Goal: Find specific page/section: Find specific page/section

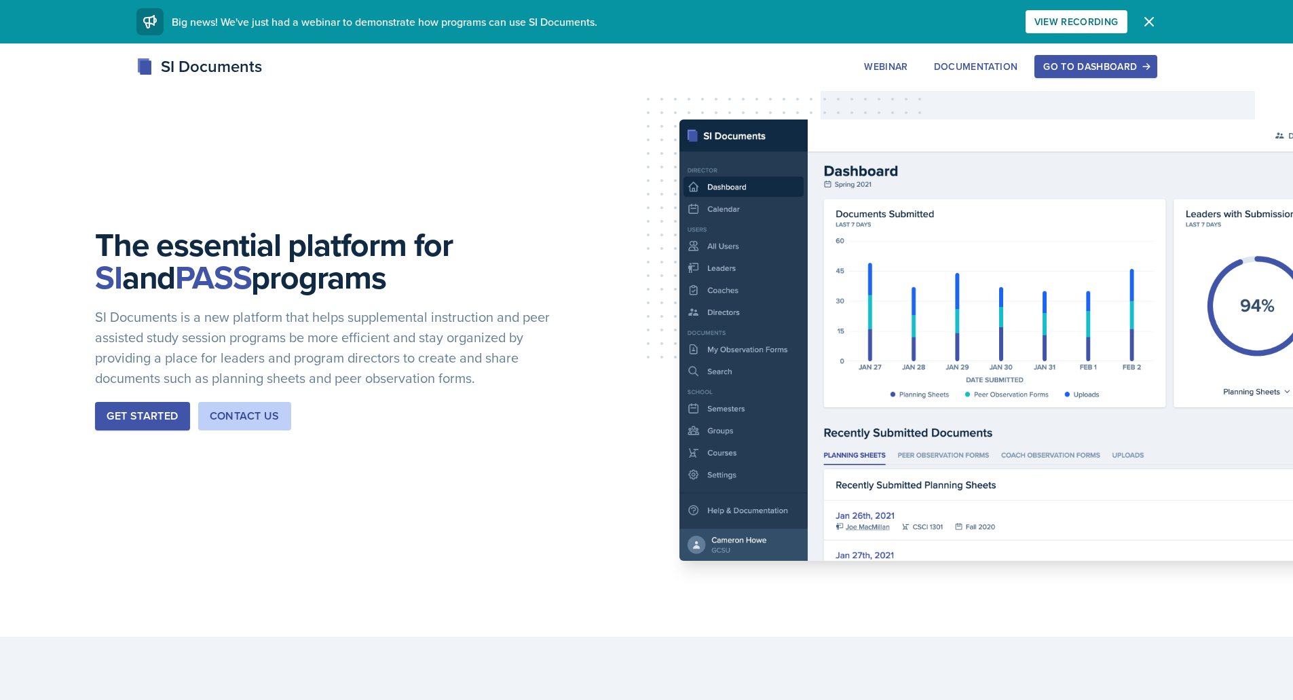
click at [1124, 73] on button "Go to Dashboard" at bounding box center [1095, 66] width 122 height 23
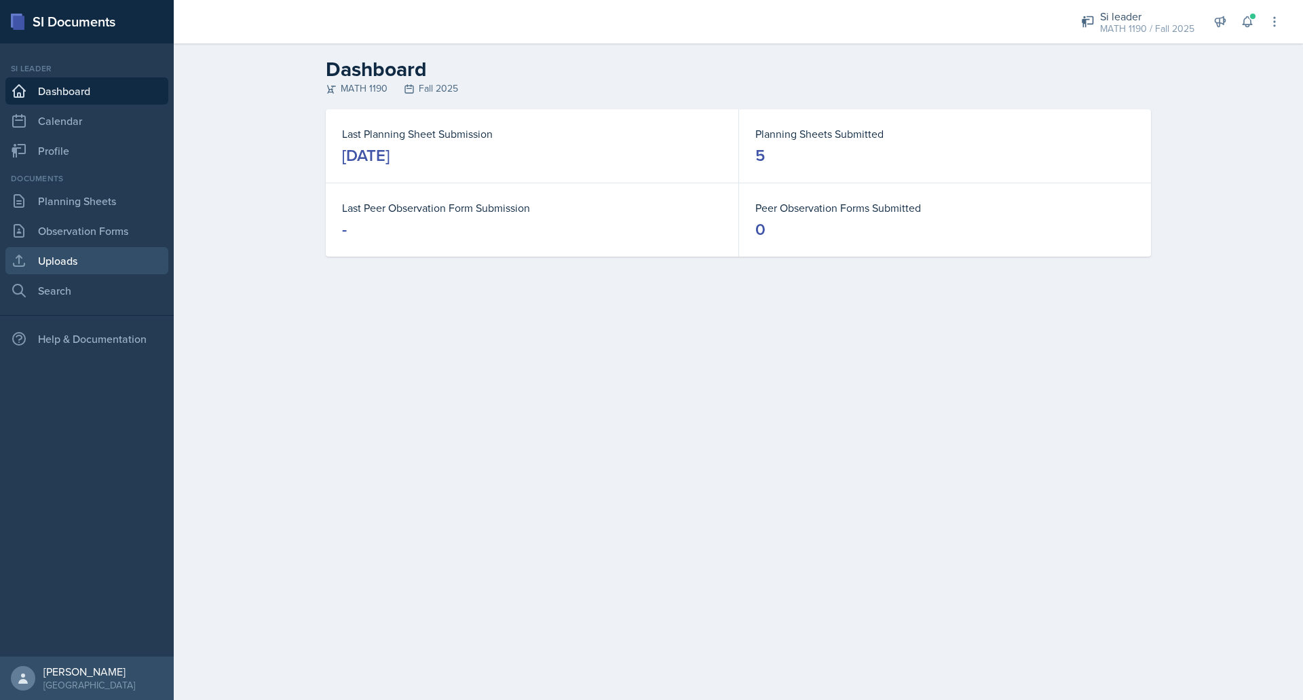
click at [73, 263] on link "Uploads" at bounding box center [86, 260] width 163 height 27
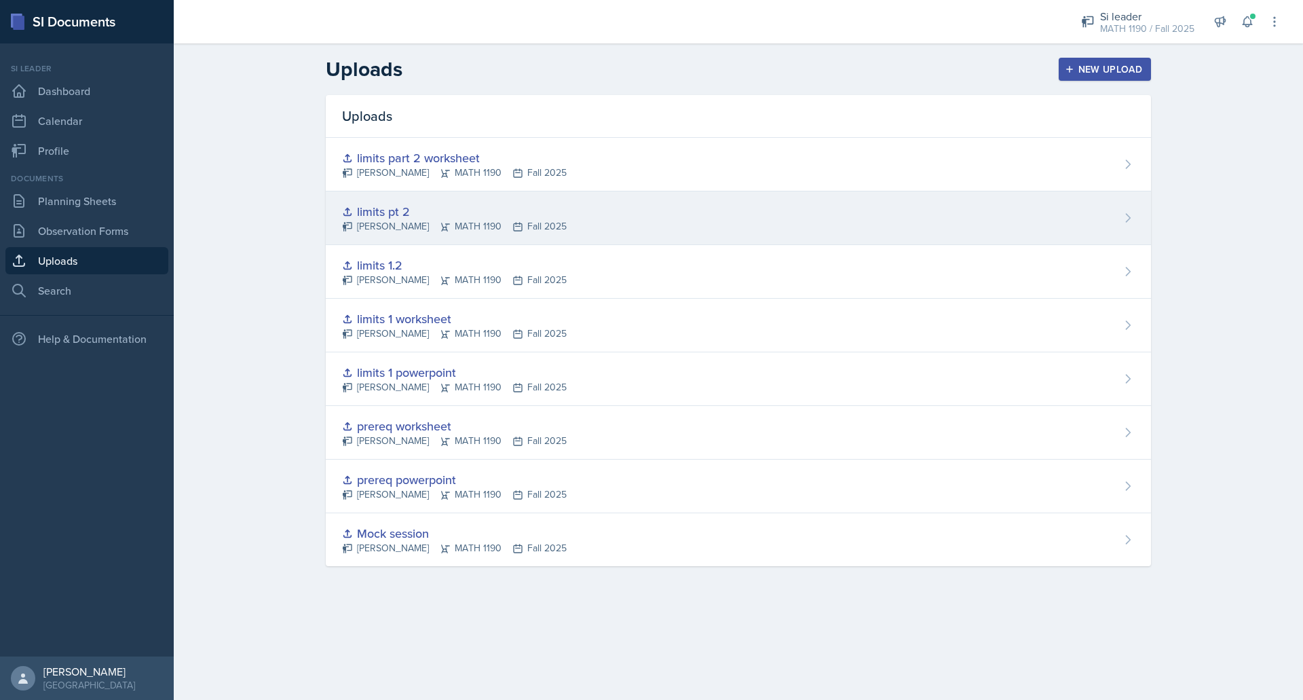
click at [373, 203] on div "limits pt 2" at bounding box center [454, 211] width 225 height 18
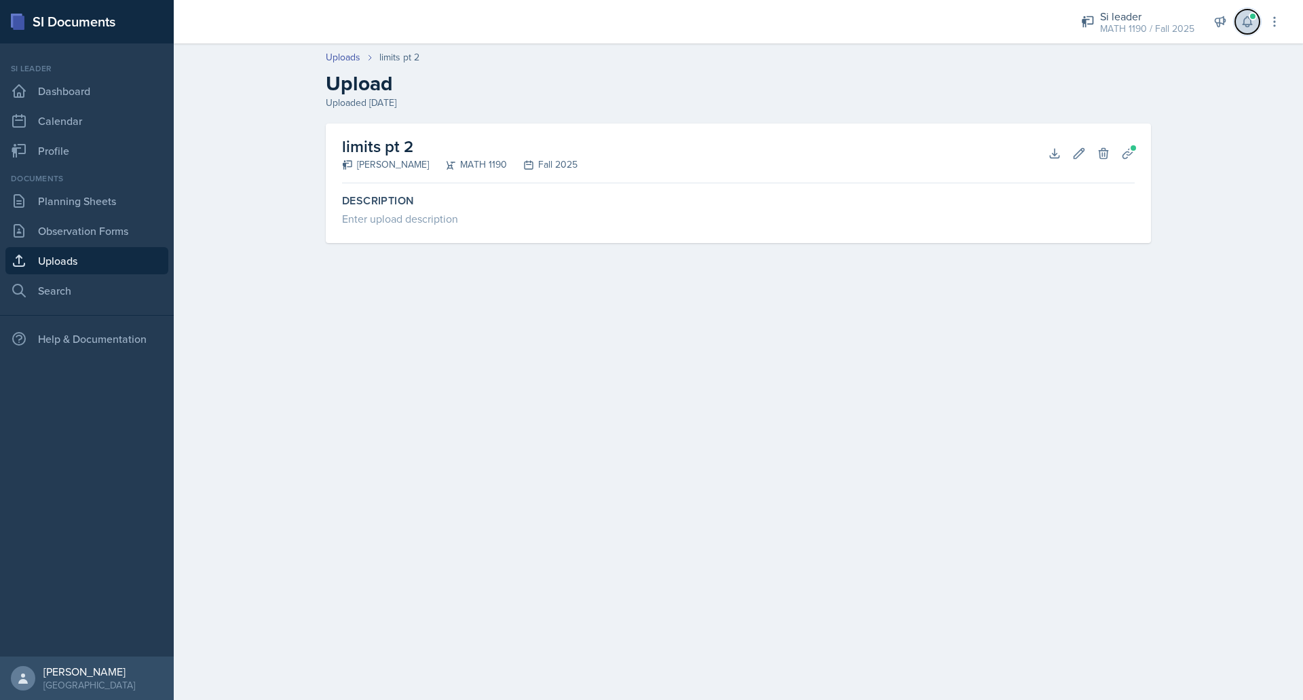
click at [1242, 26] on icon at bounding box center [1247, 22] width 14 height 14
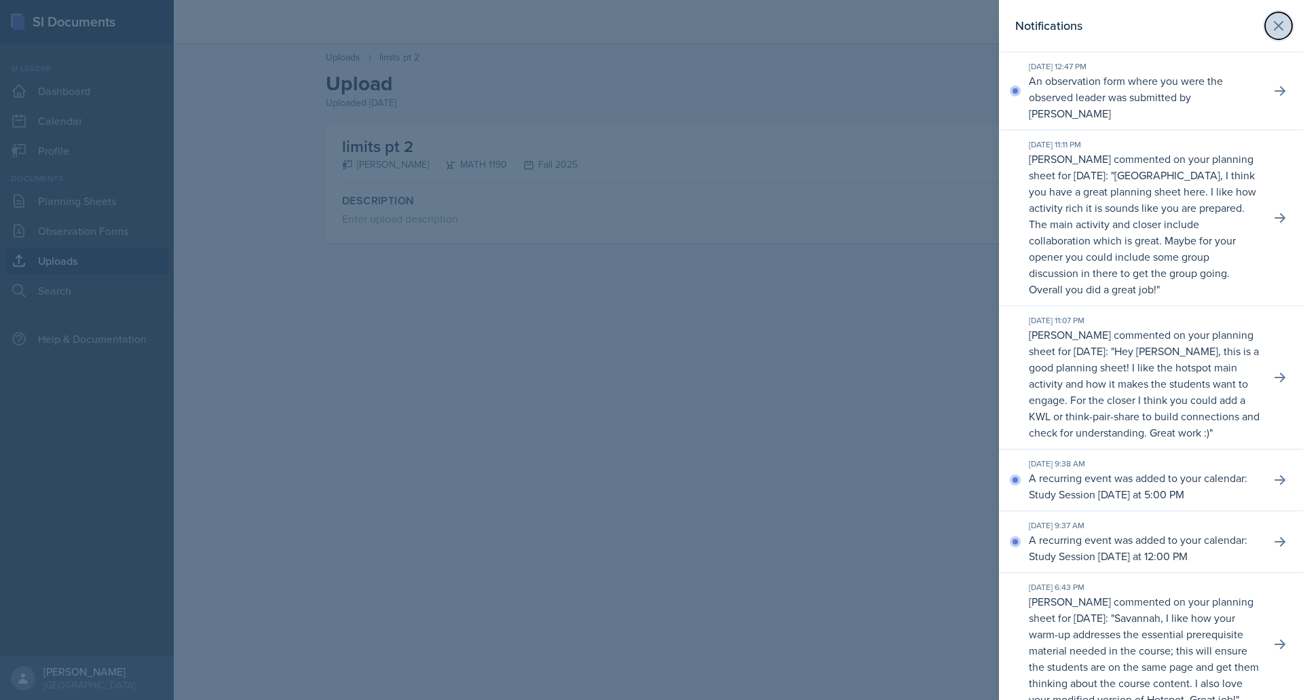
click at [1272, 25] on icon at bounding box center [1278, 26] width 16 height 16
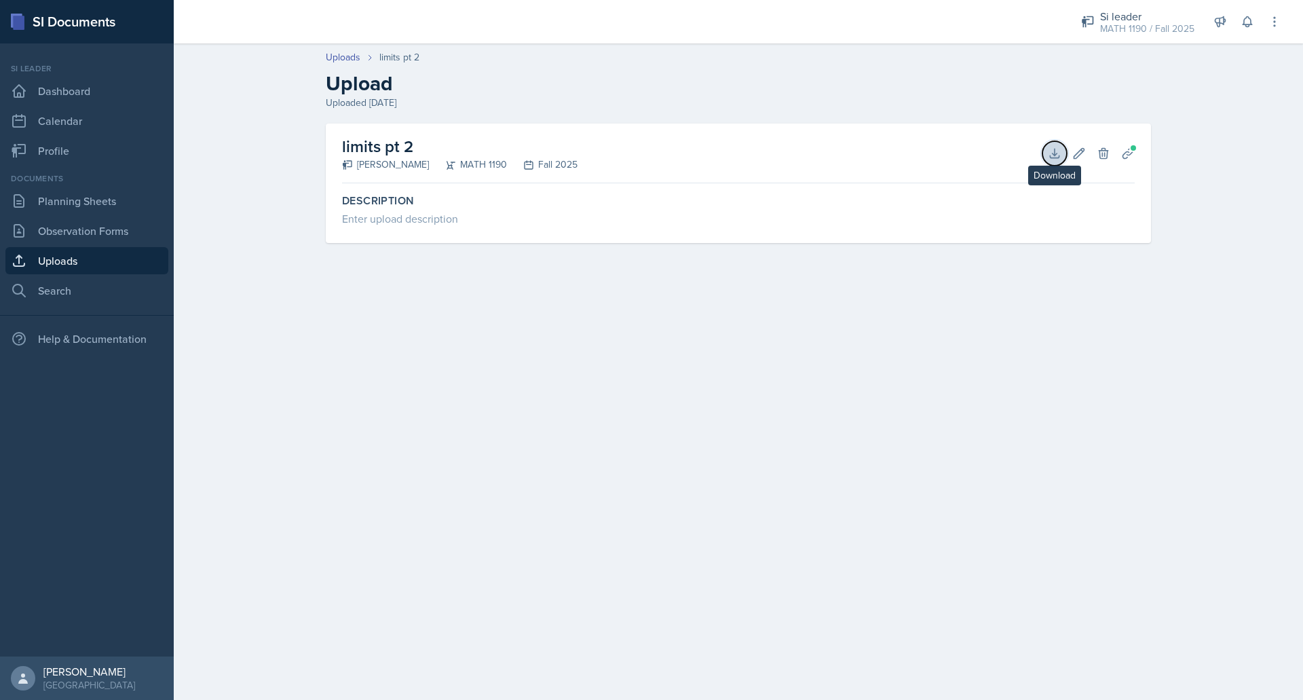
click at [1054, 157] on icon at bounding box center [1054, 153] width 9 height 9
click at [117, 227] on link "Observation Forms" at bounding box center [86, 230] width 163 height 27
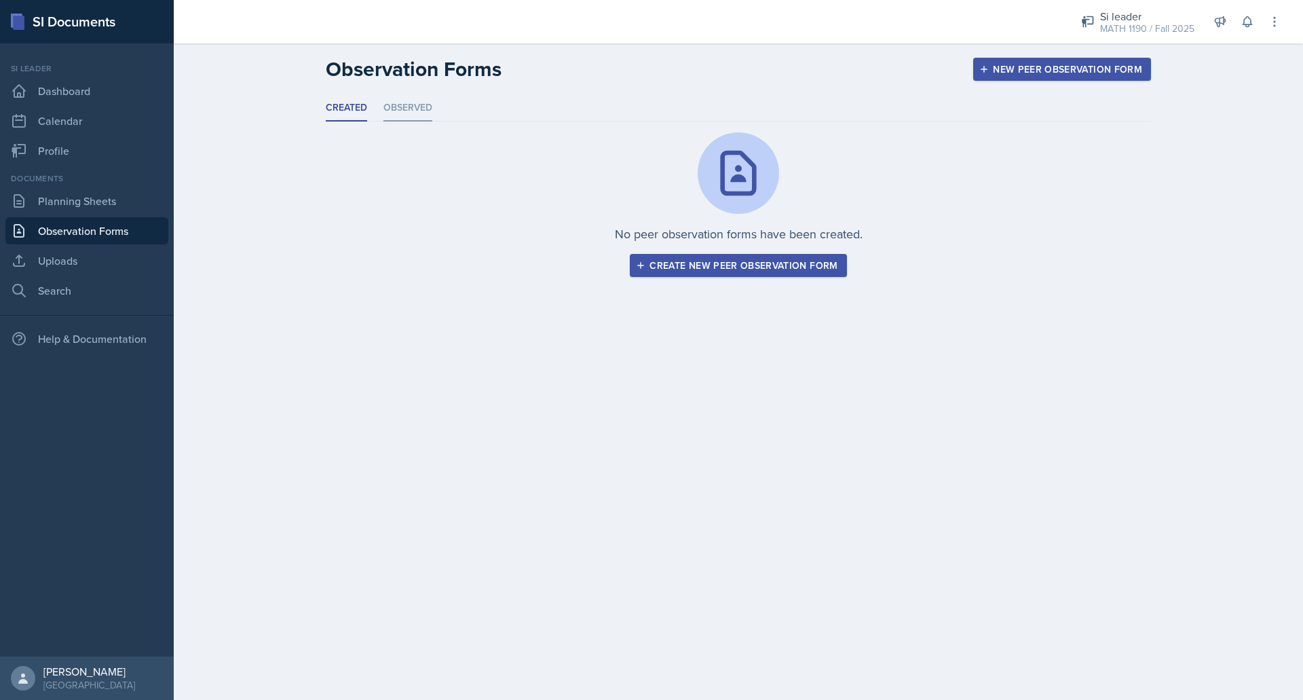
click at [404, 111] on li "Observed" at bounding box center [407, 108] width 49 height 26
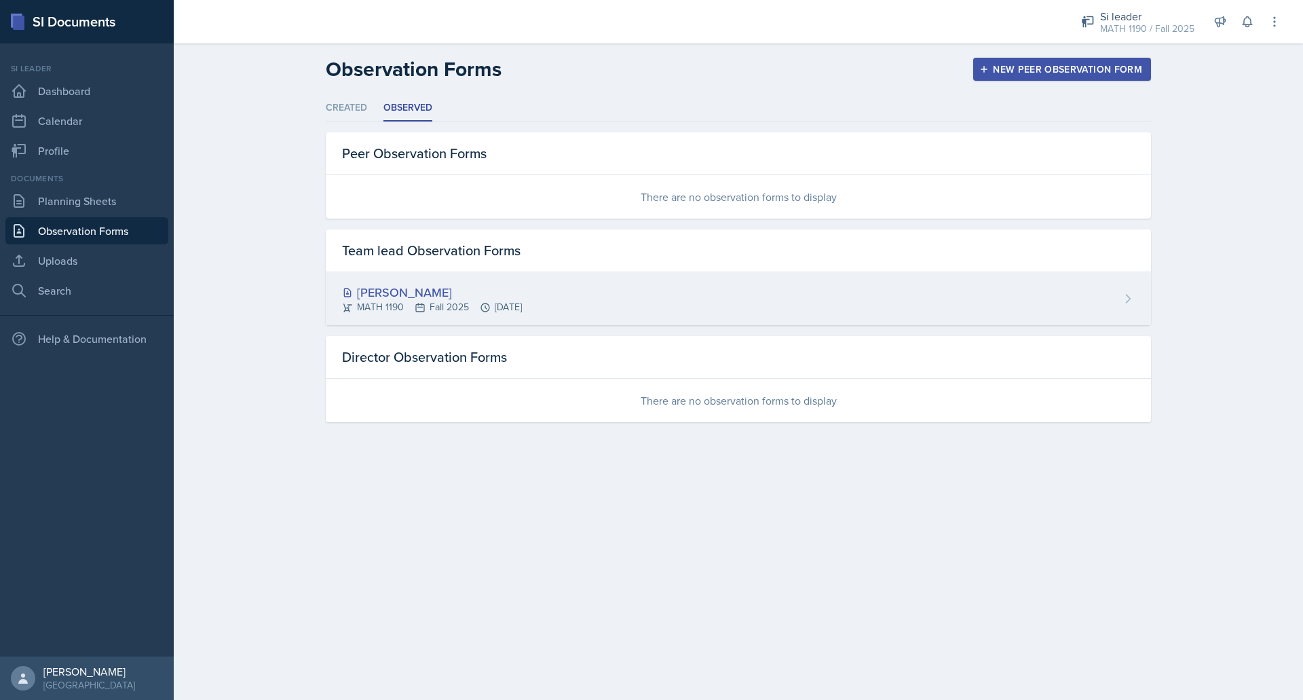
click at [421, 293] on div "[PERSON_NAME]" at bounding box center [432, 292] width 180 height 18
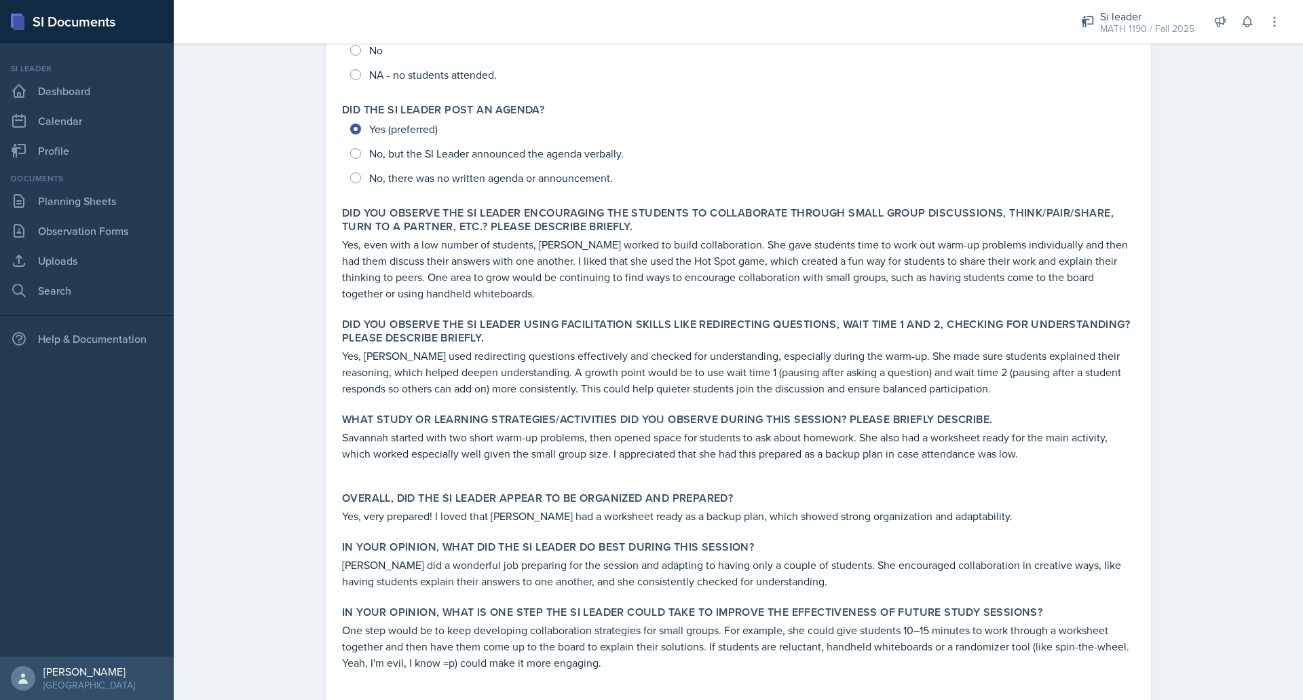
scroll to position [259, 0]
